Goal: Task Accomplishment & Management: Use online tool/utility

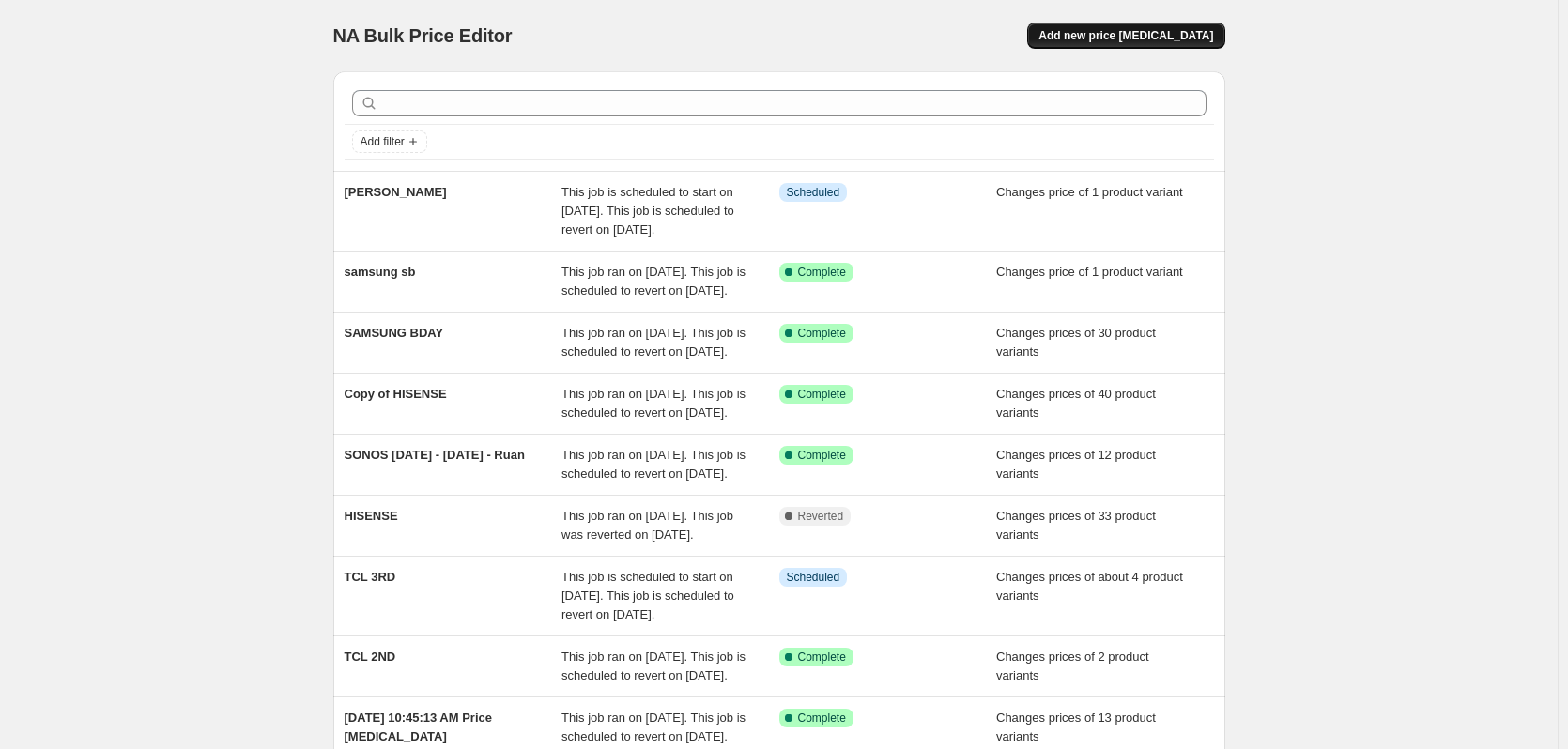
click at [1117, 37] on span "Add new price [MEDICAL_DATA]" at bounding box center [1125, 36] width 175 height 15
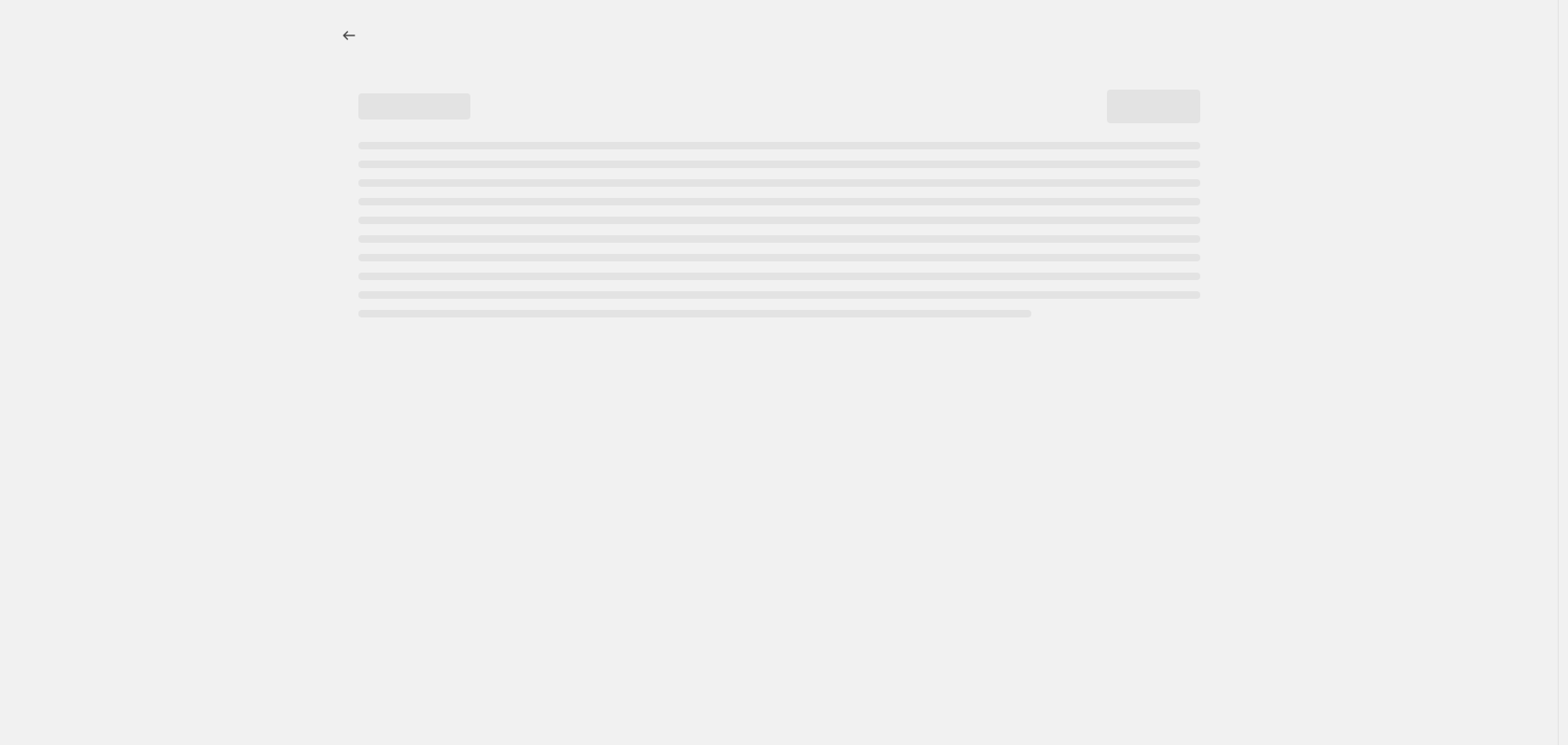
select select "percentage"
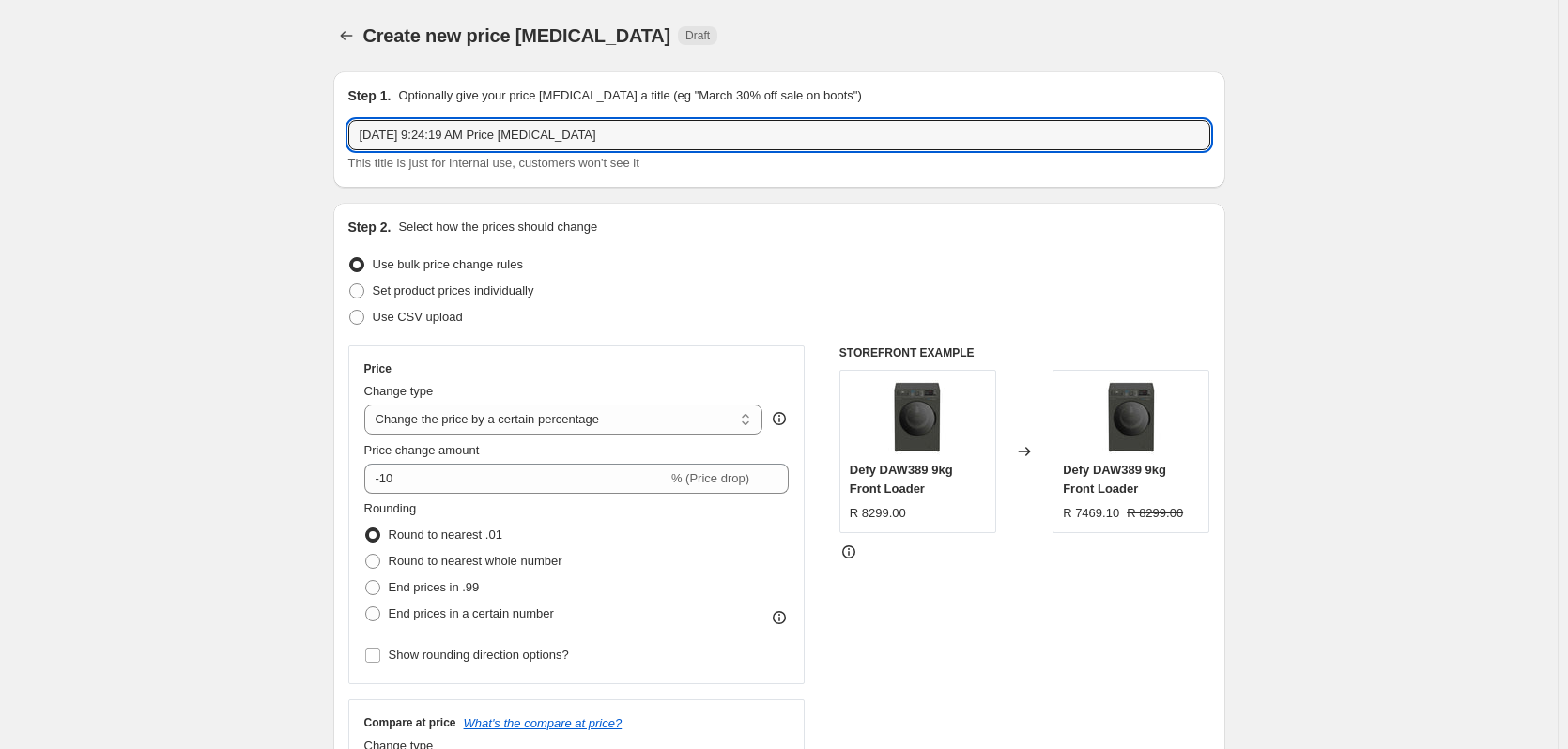
drag, startPoint x: 620, startPoint y: 135, endPoint x: 302, endPoint y: 138, distance: 318.0
type input "d"
type input "DEFY [DATE]"
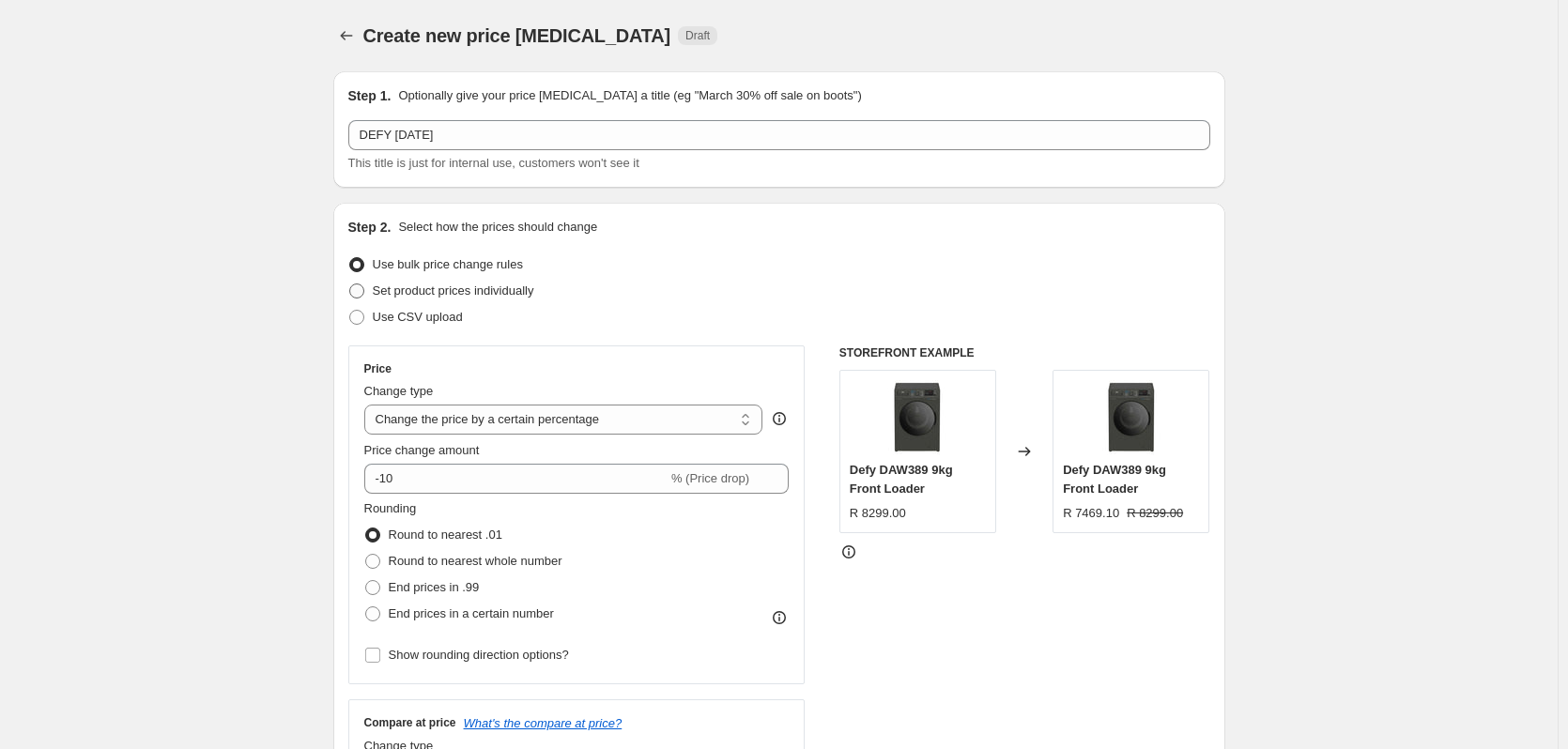
click at [364, 293] on span at bounding box center [357, 291] width 15 height 15
click at [350, 284] on input "Set product prices individually" at bounding box center [350, 283] width 1 height 1
radio input "true"
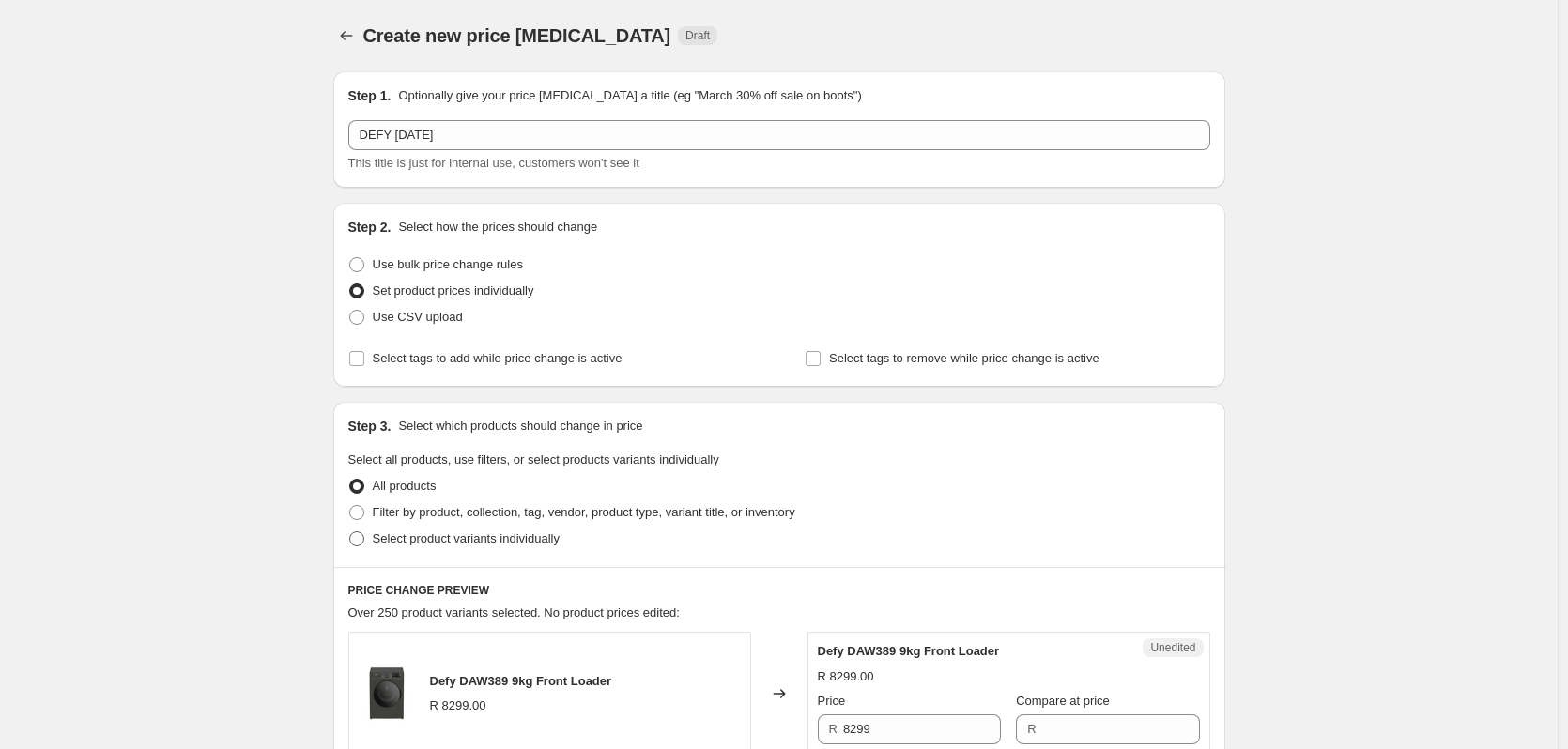
click at [362, 535] on span at bounding box center [357, 539] width 15 height 15
click at [350, 532] on input "Select product variants individually" at bounding box center [350, 531] width 1 height 1
radio input "true"
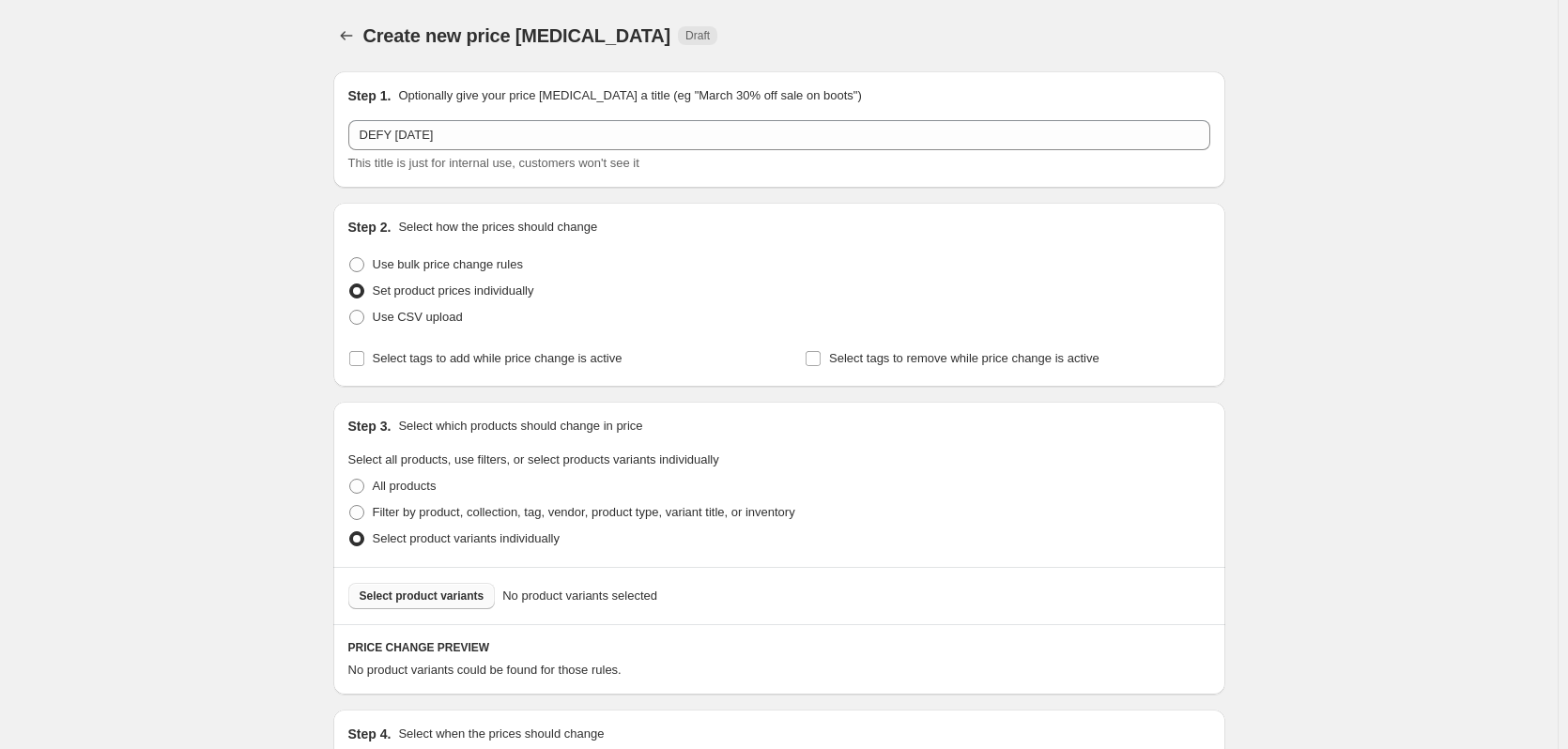
click at [424, 595] on span "Select product variants" at bounding box center [422, 596] width 125 height 15
